Goal: Information Seeking & Learning: Learn about a topic

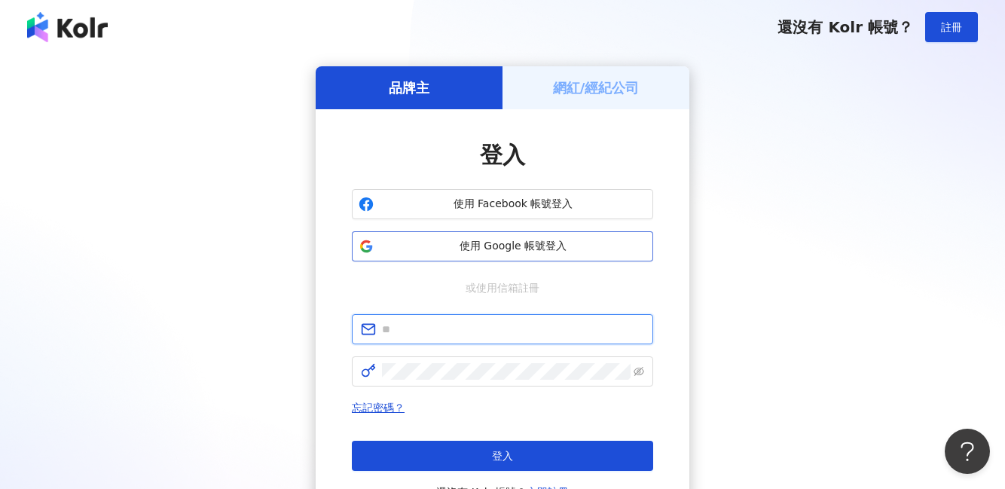
type input "**********"
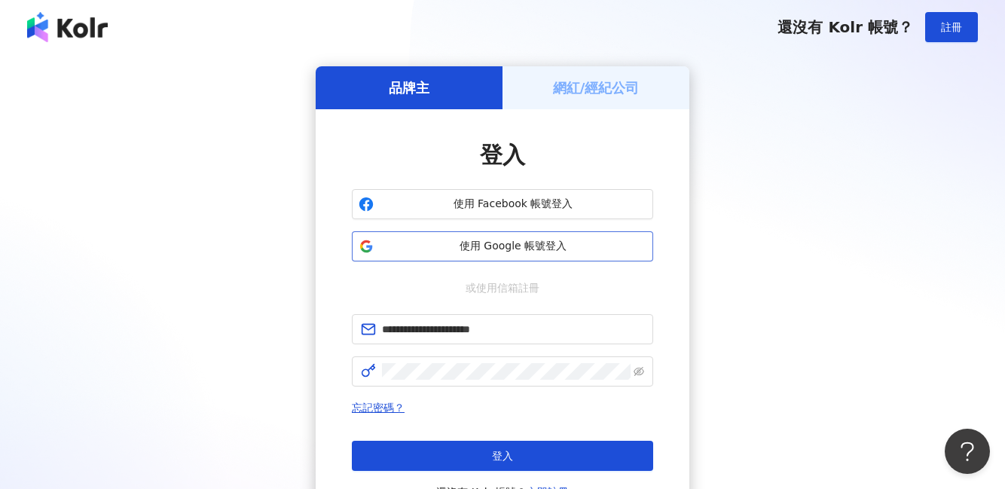
click at [497, 253] on span "使用 Google 帳號登入" at bounding box center [513, 246] width 267 height 15
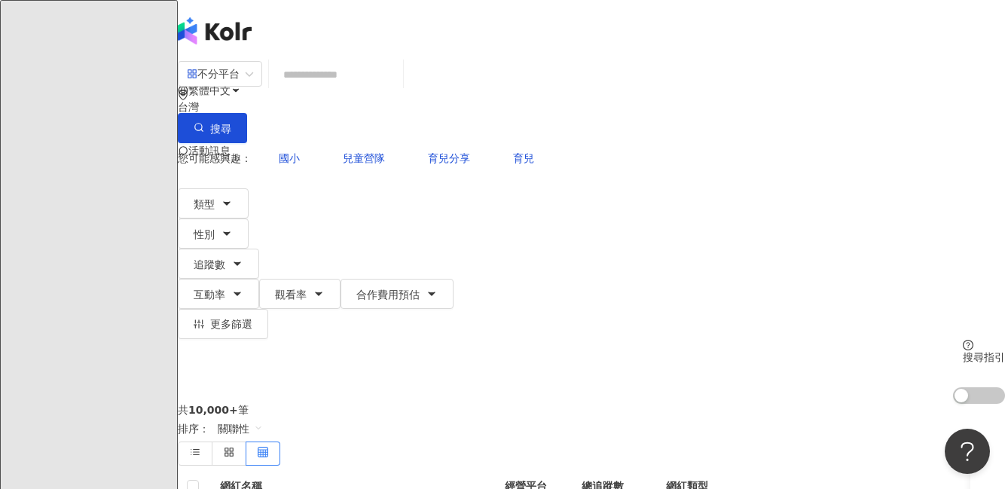
click at [397, 89] on input "search" at bounding box center [336, 74] width 122 height 29
click at [247, 113] on button "搜尋" at bounding box center [212, 128] width 69 height 30
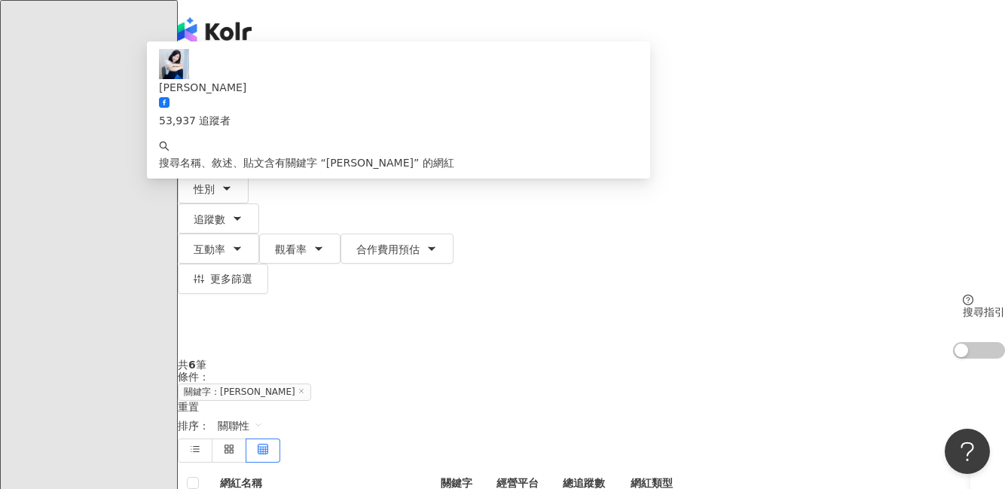
drag, startPoint x: 366, startPoint y: 93, endPoint x: 289, endPoint y: 84, distance: 78.2
click at [289, 84] on div "不分平台 *** 台灣 搜尋 9bce64da-623d-4537-b1b5-a768da14e8c9 劉中薇 53,937 追蹤者 搜尋名稱、敘述、貼文含有…" at bounding box center [591, 101] width 827 height 83
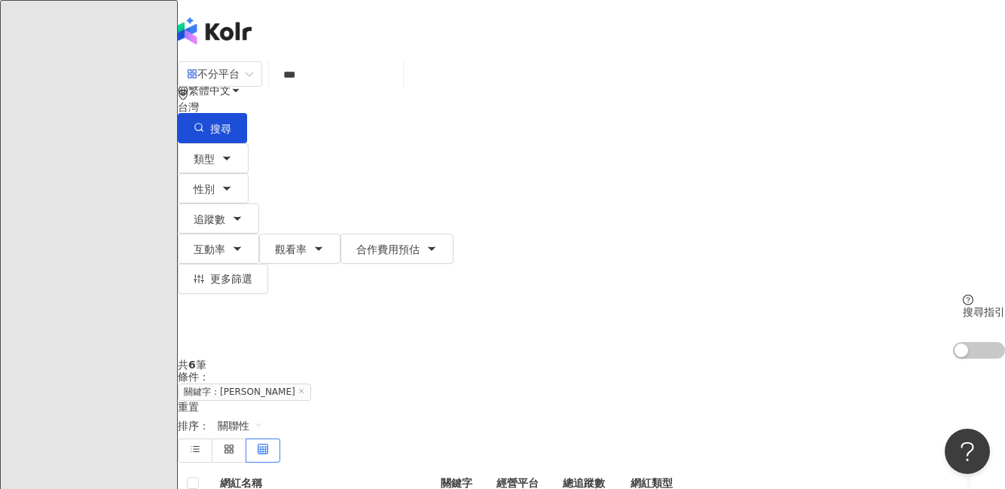
click at [528, 69] on div "不分平台 劉中薇 *** 台灣 搜尋 9bce64da-623d-4537-b1b5-a768da14e8c9 keyword 劉中薇 53,937 追蹤者 …" at bounding box center [591, 101] width 827 height 83
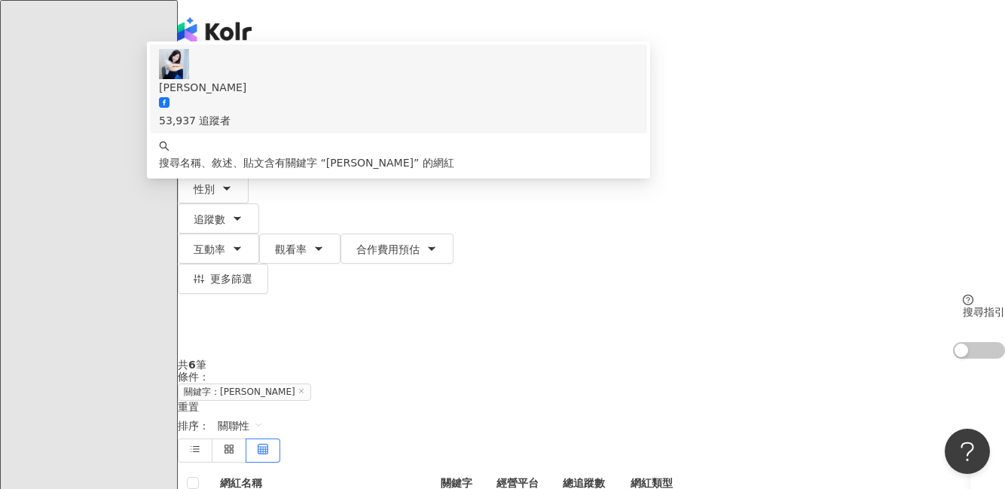
drag, startPoint x: 401, startPoint y: 88, endPoint x: 285, endPoint y: 84, distance: 116.1
click at [283, 87] on div "不分平台 *** 台灣 搜尋 9bce64da-623d-4537-b1b5-a768da14e8c9 keyword 劉中薇 53,937 追蹤者 搜尋名稱…" at bounding box center [591, 101] width 827 height 83
paste input "search"
type input "**"
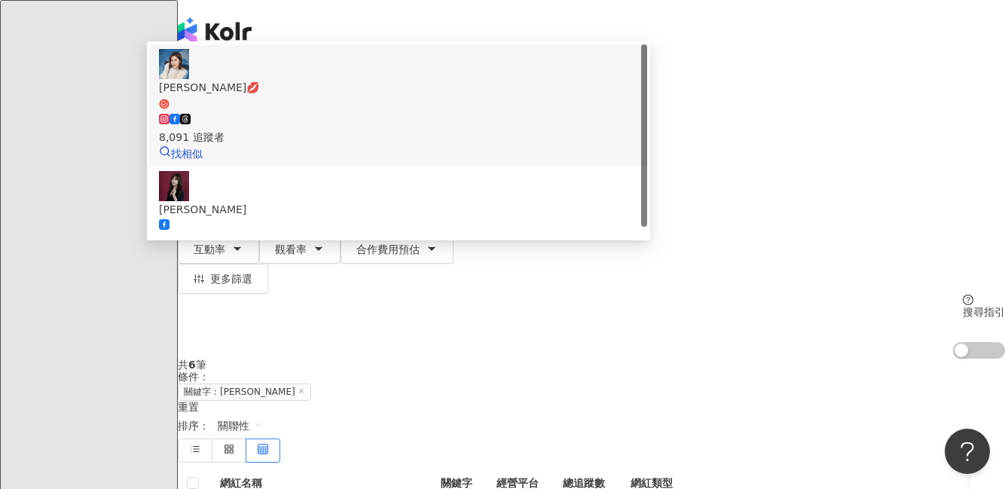
click at [410, 110] on span "呂緋💋" at bounding box center [398, 94] width 479 height 31
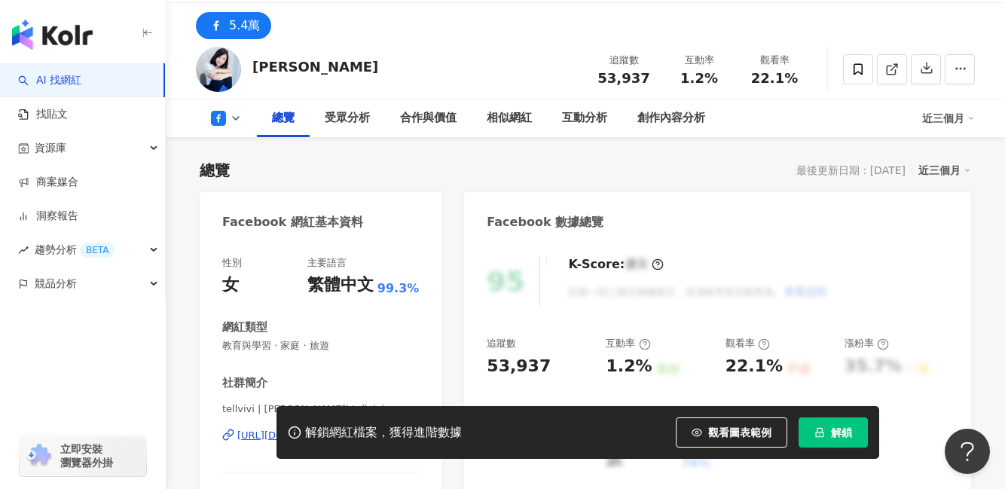
scroll to position [246, 0]
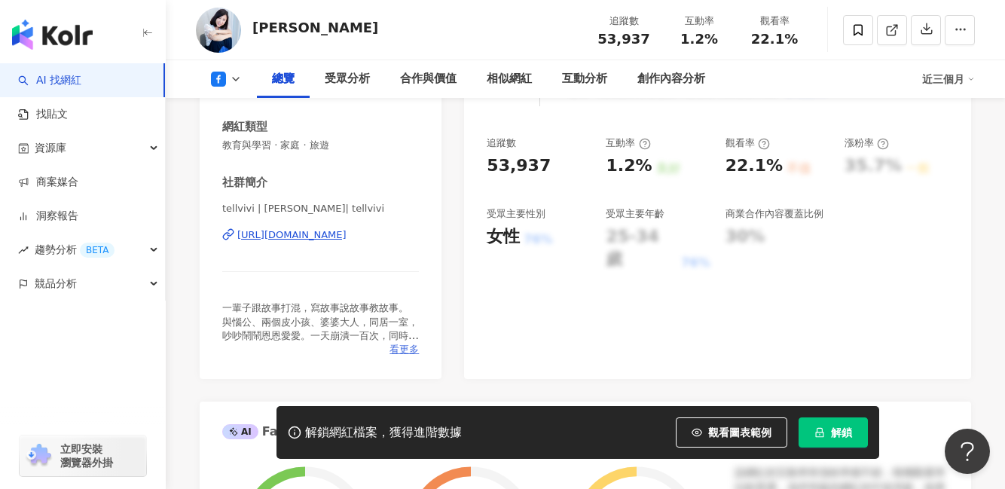
click at [402, 350] on span "看更多" at bounding box center [404, 350] width 29 height 14
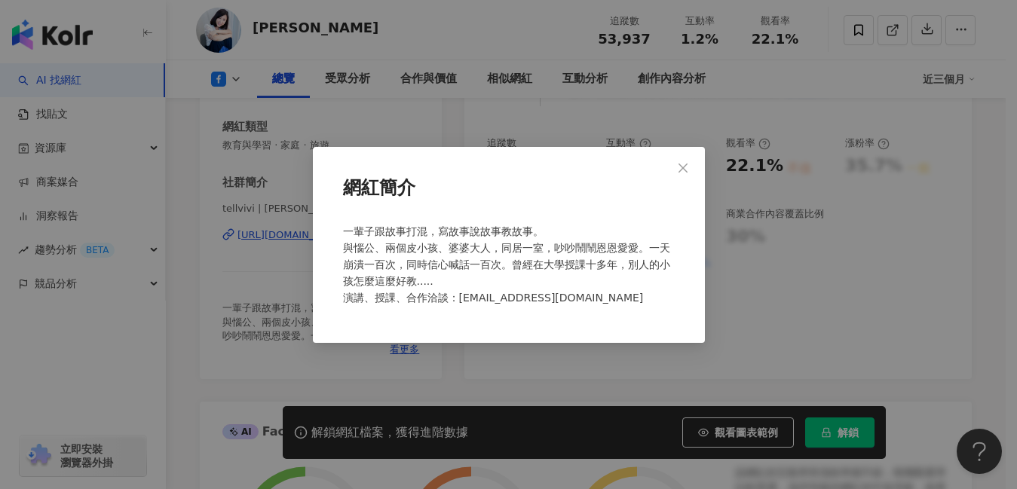
click at [458, 256] on span "一輩子跟故事打混，寫故事說故事教故事。 與惱公、兩個皮小孩、婆婆大人，同居一室，吵吵鬧鬧恩恩愛愛。一天崩潰一百次，同時信心喊話一百次。曾經在大學授課十多年，別…" at bounding box center [506, 264] width 327 height 78
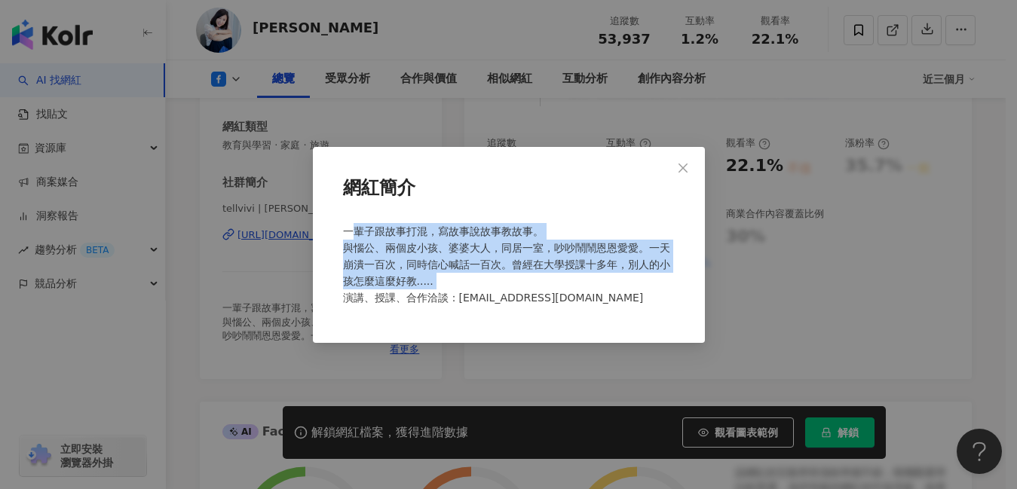
drag, startPoint x: 462, startPoint y: 288, endPoint x: 341, endPoint y: 242, distance: 129.0
click at [341, 242] on div "一輩子跟故事打混，寫故事說故事教故事。 與惱公、兩個皮小孩、婆婆大人，同居一室，吵吵鬧鬧恩恩愛愛。一天崩潰一百次，同時信心喊話一百次。曾經在大學授課十多年，別…" at bounding box center [509, 271] width 344 height 108
copy span "一輩子跟故事打混，寫故事說故事教故事。 與惱公、兩個皮小孩、婆婆大人，同居一室，吵吵鬧鬧恩恩愛愛。一天崩潰一百次，同時信心喊話一百次。曾經在大學授課十多年，別…"
click at [679, 162] on icon "close" at bounding box center [683, 168] width 12 height 12
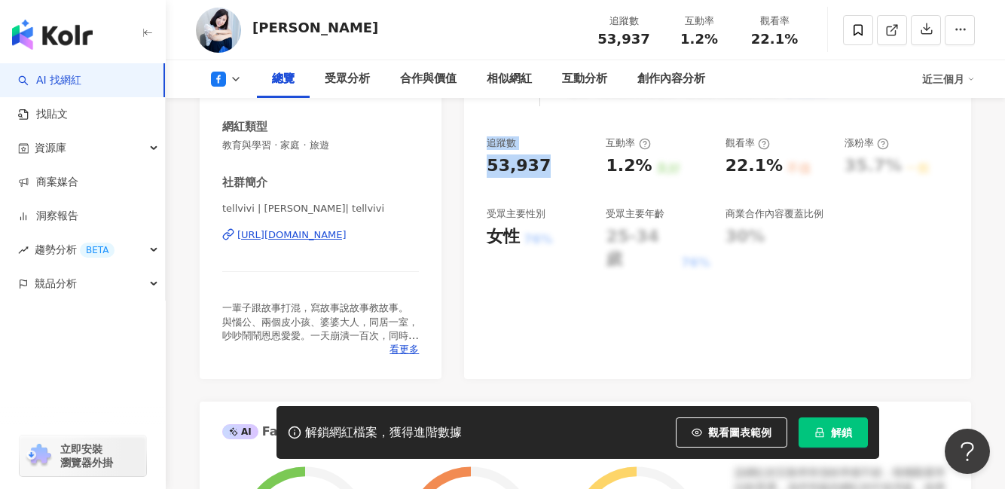
drag, startPoint x: 489, startPoint y: 140, endPoint x: 552, endPoint y: 164, distance: 67.0
click at [552, 164] on div "追蹤數 53,937" at bounding box center [539, 156] width 104 height 41
copy div "追蹤數 53,937"
click at [711, 427] on span "觀看圖表範例" at bounding box center [739, 433] width 63 height 12
click at [618, 265] on div "95 K-Score : 優良 近期一到三個月積極發文，且漲粉率與互動率高。 查看說明 追蹤數 53,937 互動率 1.2% 良好 觀看率 22.1% 不佳…" at bounding box center [717, 210] width 507 height 338
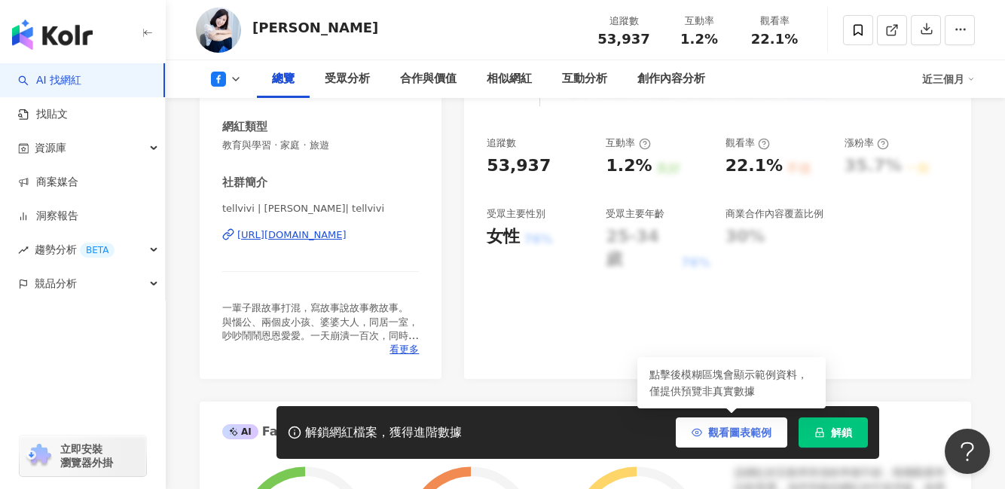
click at [704, 441] on button "觀看圖表範例" at bounding box center [732, 432] width 112 height 30
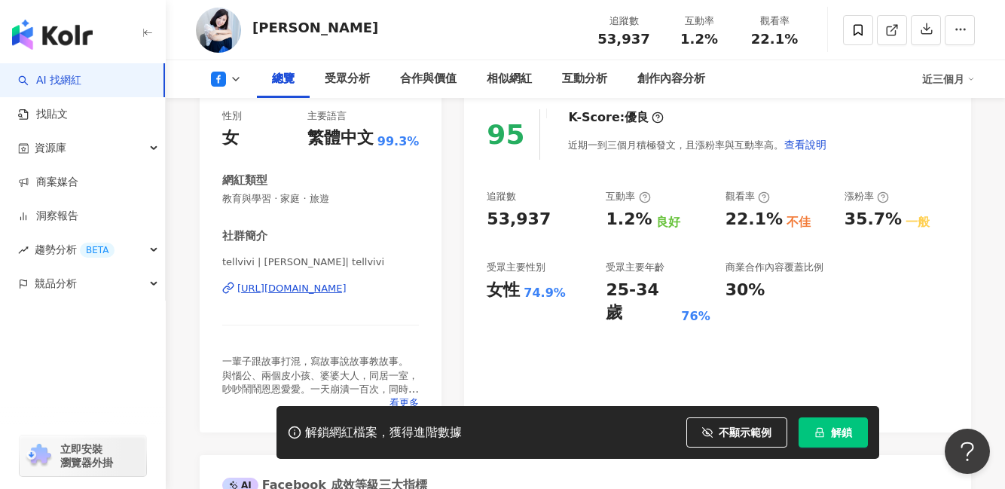
scroll to position [232, 0]
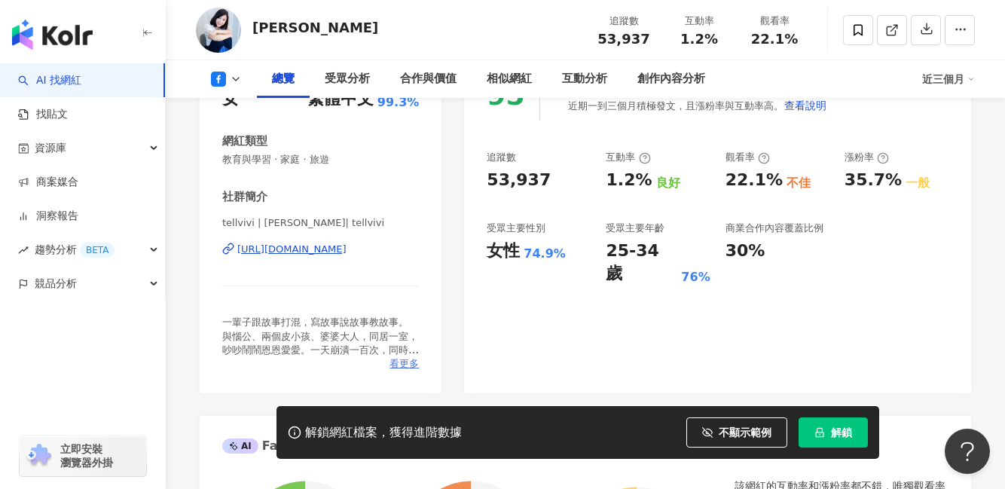
click at [403, 366] on span "看更多" at bounding box center [404, 364] width 29 height 14
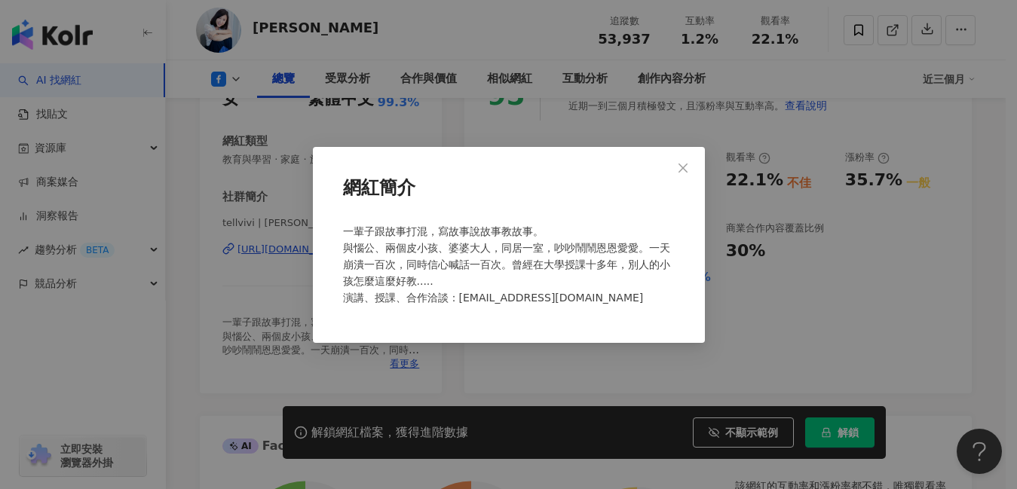
click at [753, 335] on div "網紅簡介 一輩子跟故事打混，寫故事說故事教故事。 與惱公、兩個皮小孩、婆婆大人，同居一室，吵吵鬧鬧恩恩愛愛。一天崩潰一百次，同時信心喊話一百次。曾經在大學授課…" at bounding box center [508, 244] width 1017 height 489
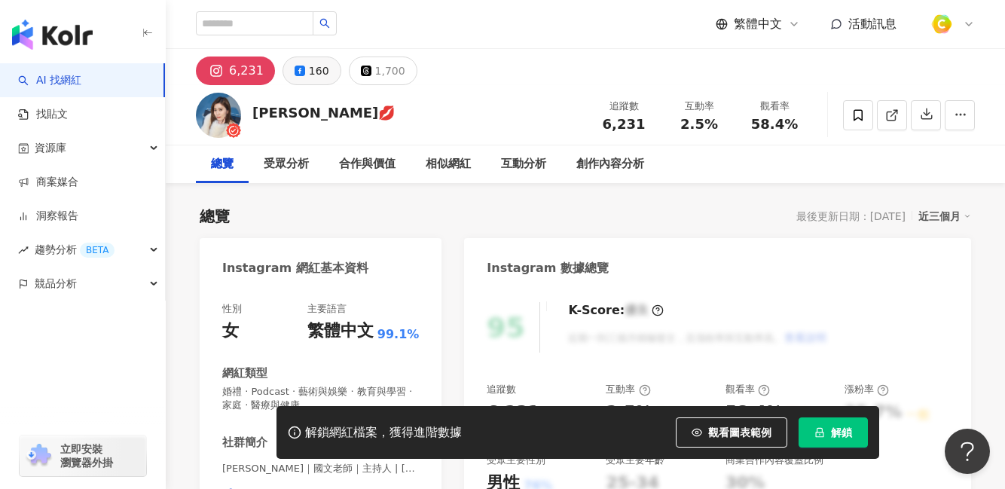
click at [298, 69] on icon at bounding box center [300, 71] width 11 height 11
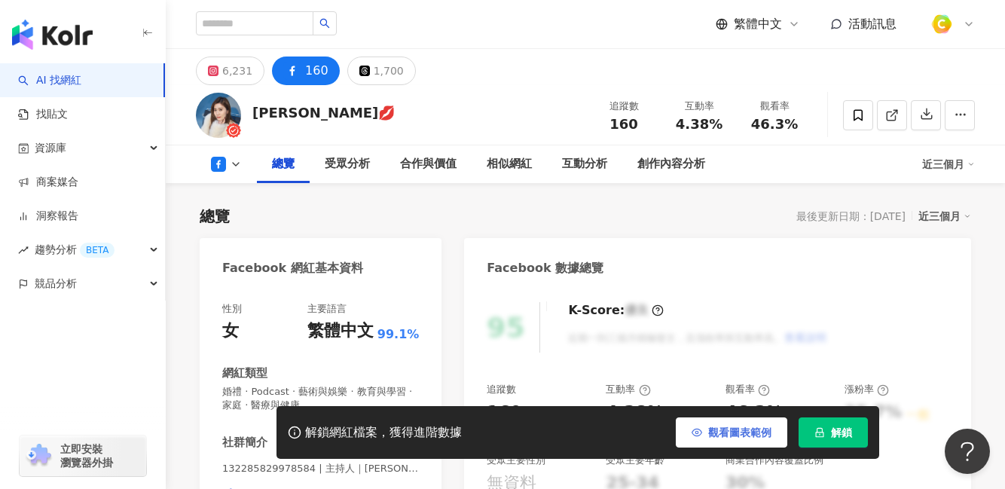
scroll to position [197, 0]
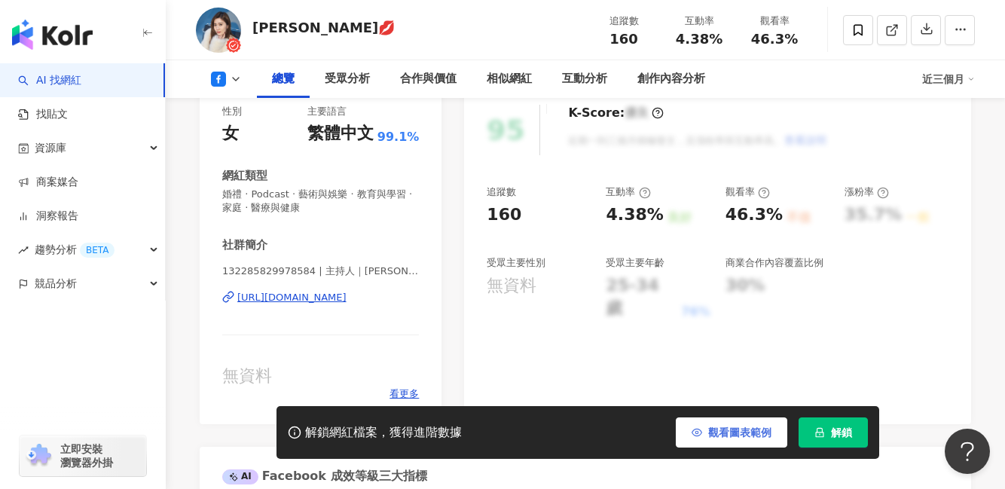
click at [717, 439] on button "觀看圖表範例" at bounding box center [732, 432] width 112 height 30
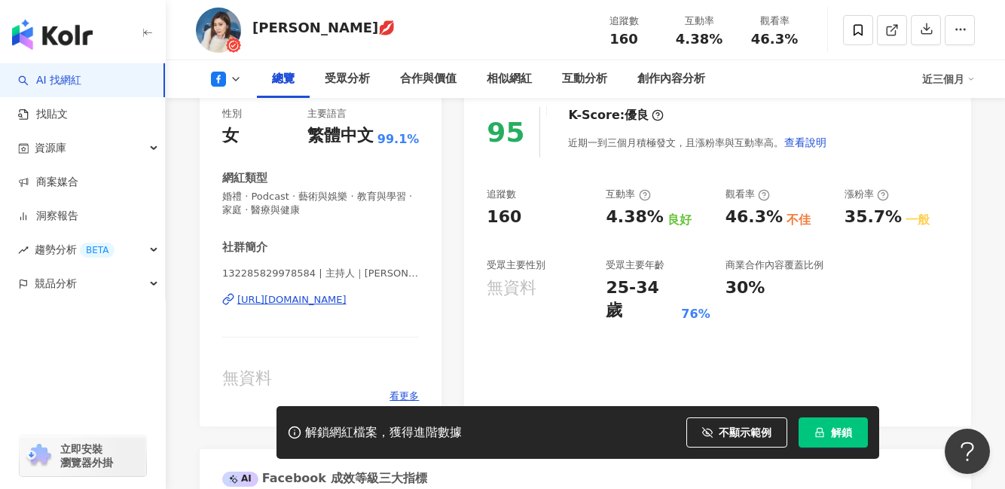
scroll to position [164, 0]
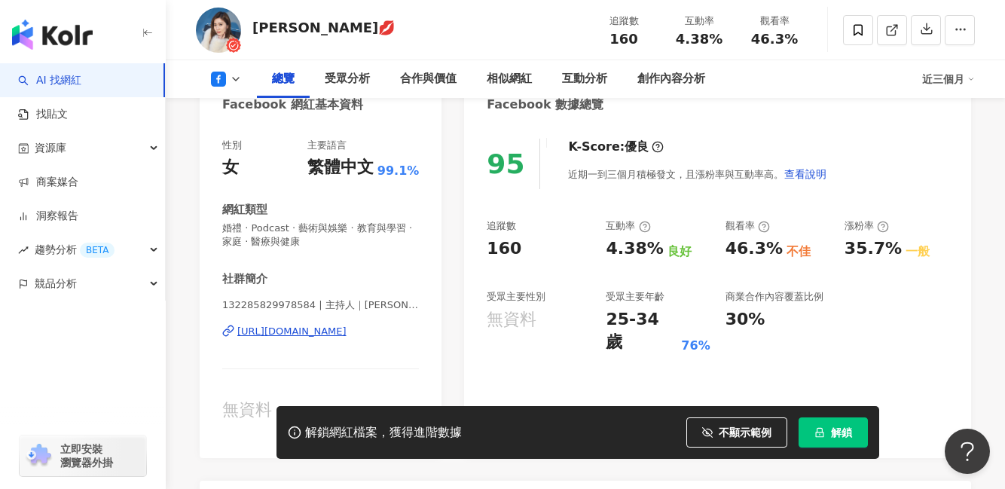
click at [648, 249] on div "追蹤數 160 互動率 4.38% 良好 觀看率 46.3% 不佳 漲粉率 35.7% 一般 受眾主要性別 無資料 受眾主要年齡 25-34 歲 76% 商業…" at bounding box center [718, 286] width 462 height 135
drag, startPoint x: 723, startPoint y: 242, endPoint x: 773, endPoint y: 246, distance: 49.9
click at [773, 246] on div "追蹤數 160 互動率 4.38% 良好 觀看率 46.3% 不佳 漲粉率 35.7% 一般 受眾主要性別 無資料 受眾主要年齡 25-34 歲 76% 商業…" at bounding box center [718, 286] width 462 height 135
click at [723, 253] on div "追蹤數 160 互動率 4.38% 良好 觀看率 46.3% 不佳 漲粉率 35.7% 一般 受眾主要性別 無資料 受眾主要年齡 25-34 歲 76% 商業…" at bounding box center [718, 286] width 462 height 135
click at [731, 248] on div "46.3%" at bounding box center [754, 248] width 57 height 23
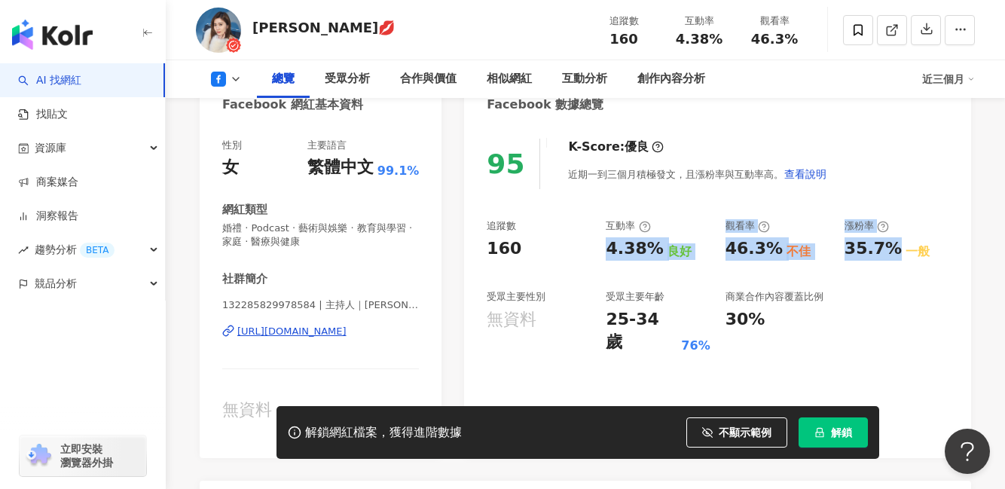
click at [888, 298] on div "追蹤數 160 互動率 4.38% 良好 觀看率 46.3% 不佳 漲粉率 35.7% 一般 受眾主要性別 無資料 受眾主要年齡 25-34 歲 76% 商業…" at bounding box center [718, 286] width 462 height 135
click at [739, 223] on div "觀看率" at bounding box center [748, 226] width 44 height 14
click at [754, 227] on div "觀看率" at bounding box center [748, 226] width 44 height 14
click at [726, 248] on div "46.3%" at bounding box center [754, 248] width 57 height 23
click at [791, 255] on div "不佳" at bounding box center [799, 251] width 24 height 17
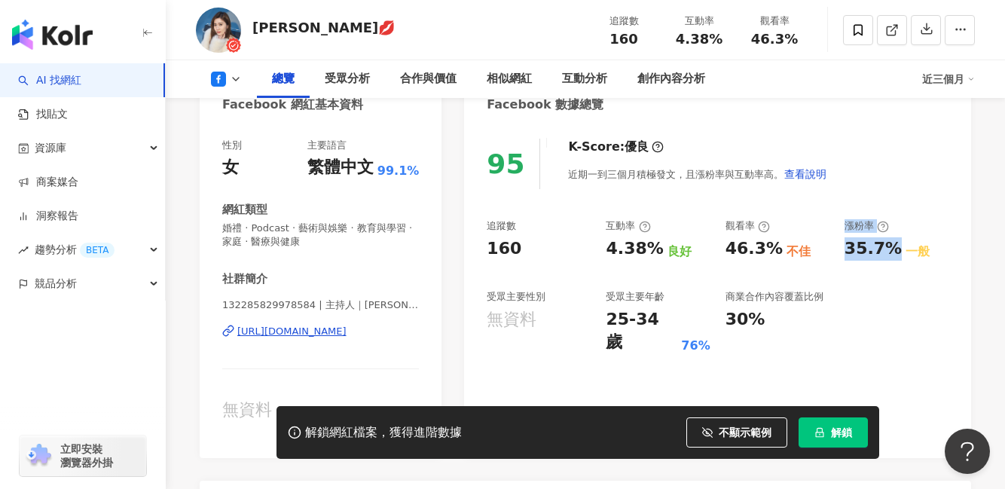
click at [807, 251] on div "46.3% 不佳" at bounding box center [778, 248] width 104 height 23
drag, startPoint x: 727, startPoint y: 246, endPoint x: 768, endPoint y: 245, distance: 40.7
click at [768, 245] on div "46.3%" at bounding box center [754, 248] width 57 height 23
click at [803, 252] on div "46.3% 不佳" at bounding box center [778, 248] width 104 height 23
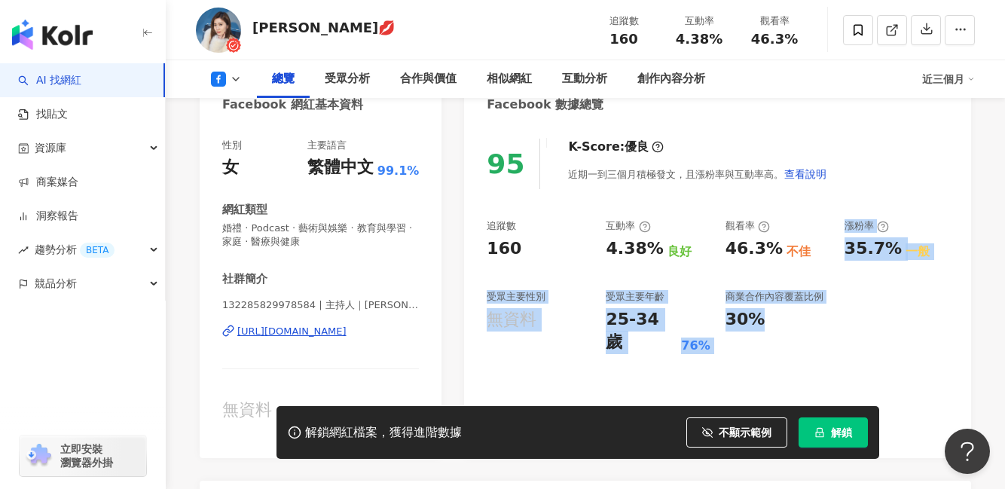
click at [885, 355] on div "95 K-Score : 優良 近期一到三個月積極發文，且漲粉率與互動率高。 查看說明 追蹤數 160 互動率 4.38% 良好 觀看率 46.3% 不佳 漲…" at bounding box center [717, 291] width 507 height 335
click at [816, 369] on div "95 K-Score : 優良 近期一到三個月積極發文，且漲粉率與互動率高。 查看說明 追蹤數 160 互動率 4.38% 良好 觀看率 46.3% 不佳 漲…" at bounding box center [717, 291] width 507 height 335
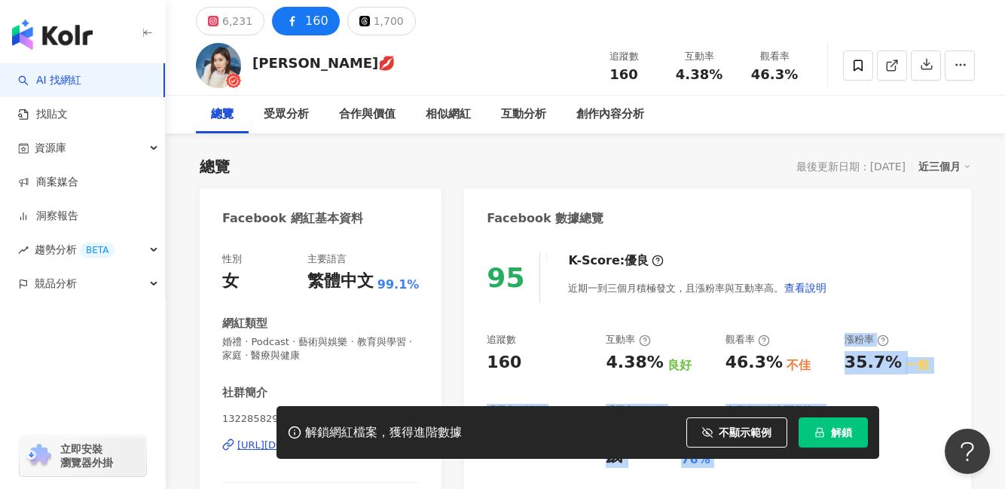
scroll to position [0, 0]
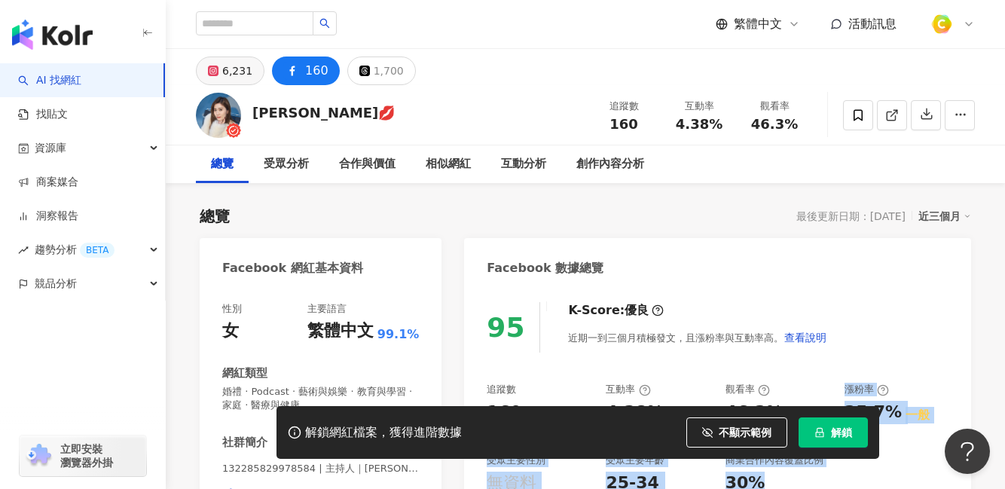
click at [219, 66] on button "6,231" at bounding box center [230, 71] width 69 height 29
click at [241, 72] on div "6,231" at bounding box center [237, 70] width 30 height 21
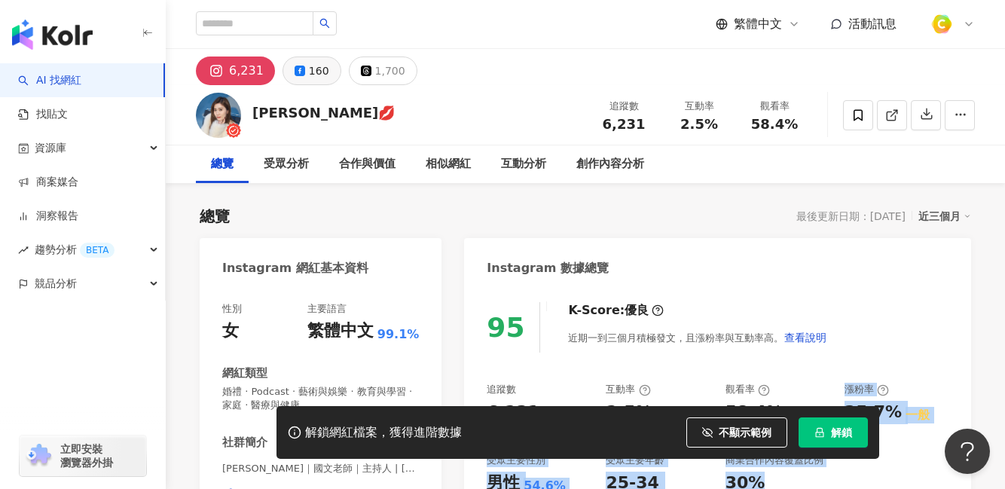
click at [298, 69] on icon at bounding box center [300, 71] width 11 height 11
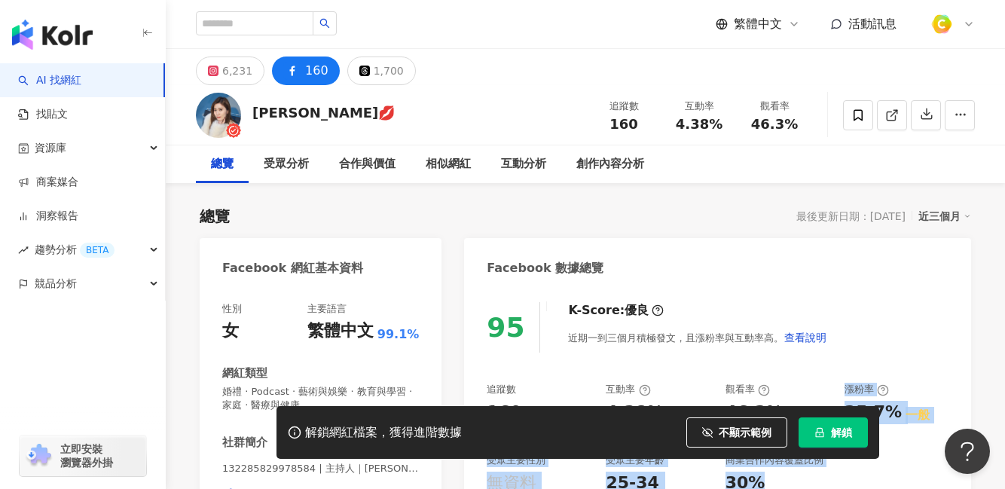
scroll to position [231, 0]
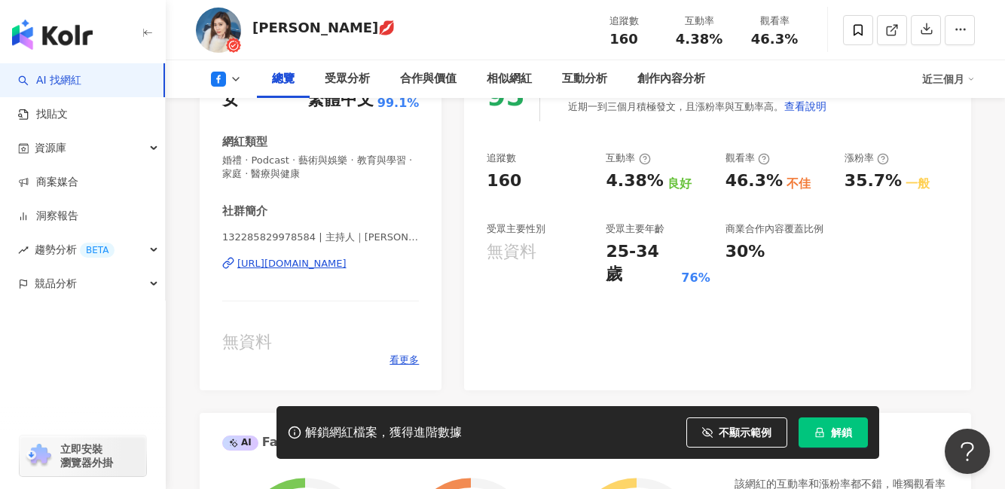
drag, startPoint x: 715, startPoint y: 162, endPoint x: 736, endPoint y: 179, distance: 27.3
click at [714, 162] on div "追蹤數 160 互動率 4.38% 良好 觀看率 46.3% 不佳 漲粉率 35.7% 一般 受眾主要性別 無資料 受眾主要年齡 25-34 歲 76% 商業…" at bounding box center [718, 218] width 462 height 135
click at [771, 179] on div "追蹤數 160 互動率 4.38% 良好 觀看率 46.3% 不佳 漲粉率 35.7% 一般 受眾主要性別 無資料 受眾主要年齡 25-34 歲 76% 商業…" at bounding box center [718, 218] width 462 height 135
copy div "46.3%"
